Goal: Navigation & Orientation: Go to known website

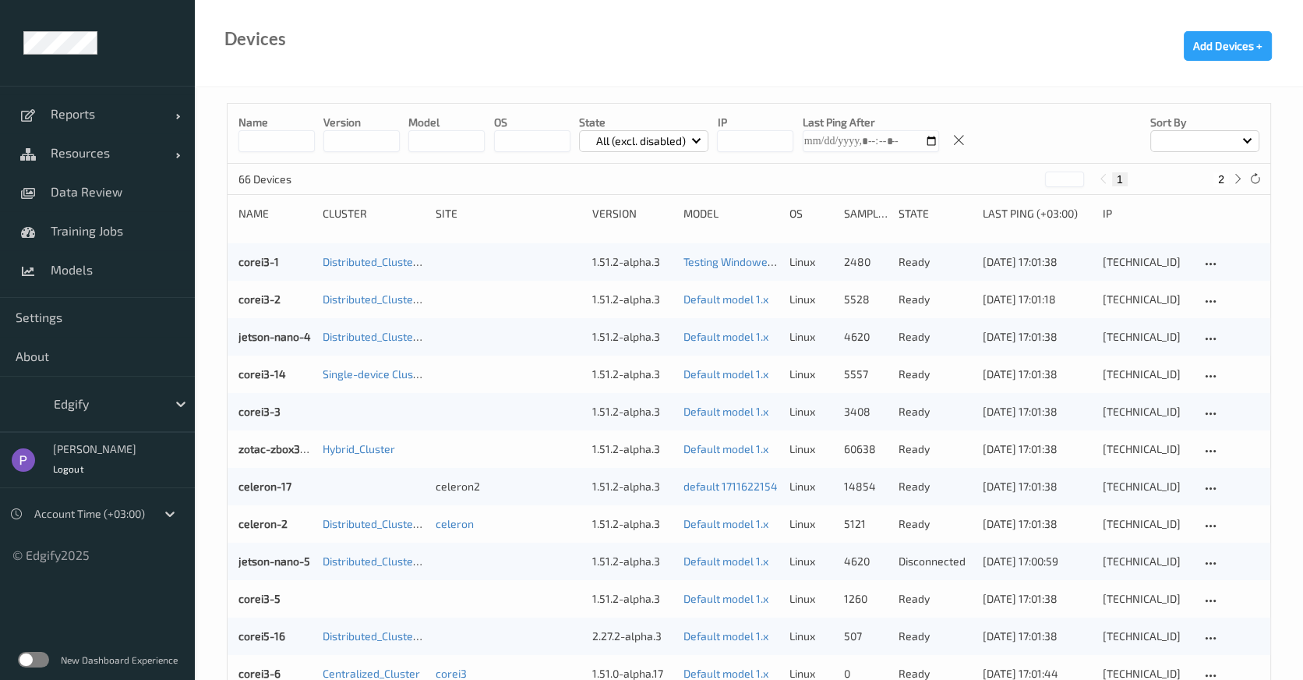
click at [38, 659] on label at bounding box center [33, 660] width 31 height 16
